Goal: Information Seeking & Learning: Find specific fact

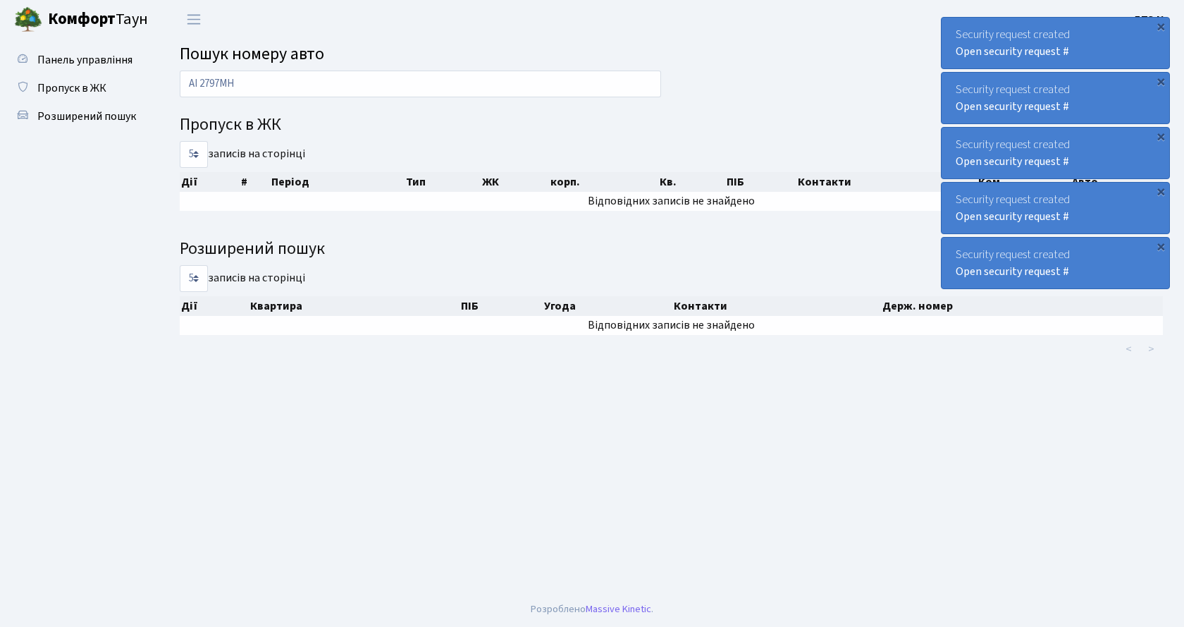
type input "AI 2797MH"
click at [787, 499] on main "Пошук номеру авто AI 2797MH Пропуск в ЖК 5 10 25 50 записів на сторінці Дії # П…" at bounding box center [672, 315] width 1026 height 553
